Goal: Task Accomplishment & Management: Manage account settings

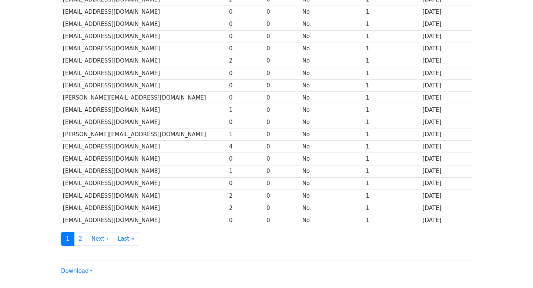
scroll to position [269, 0]
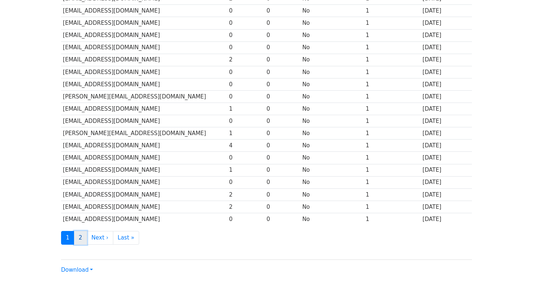
click at [78, 237] on link "2" at bounding box center [80, 238] width 13 height 14
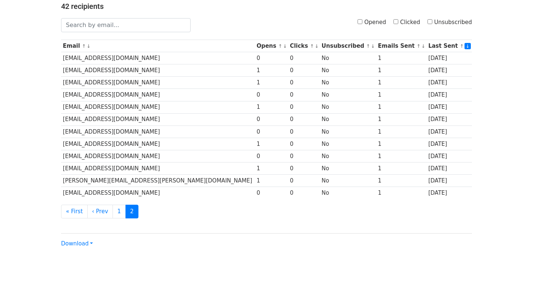
scroll to position [75, 0]
click at [72, 209] on link "« First" at bounding box center [74, 211] width 27 height 14
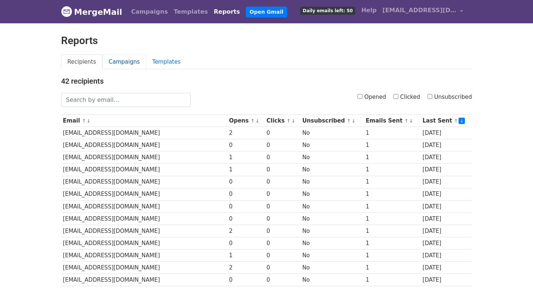
click at [112, 60] on link "Campaigns" at bounding box center [124, 61] width 44 height 15
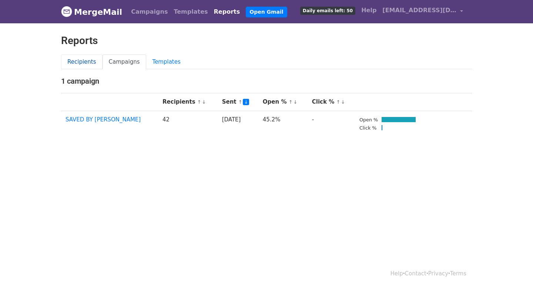
click at [81, 63] on link "Recipients" at bounding box center [81, 61] width 41 height 15
